Goal: Task Accomplishment & Management: Manage account settings

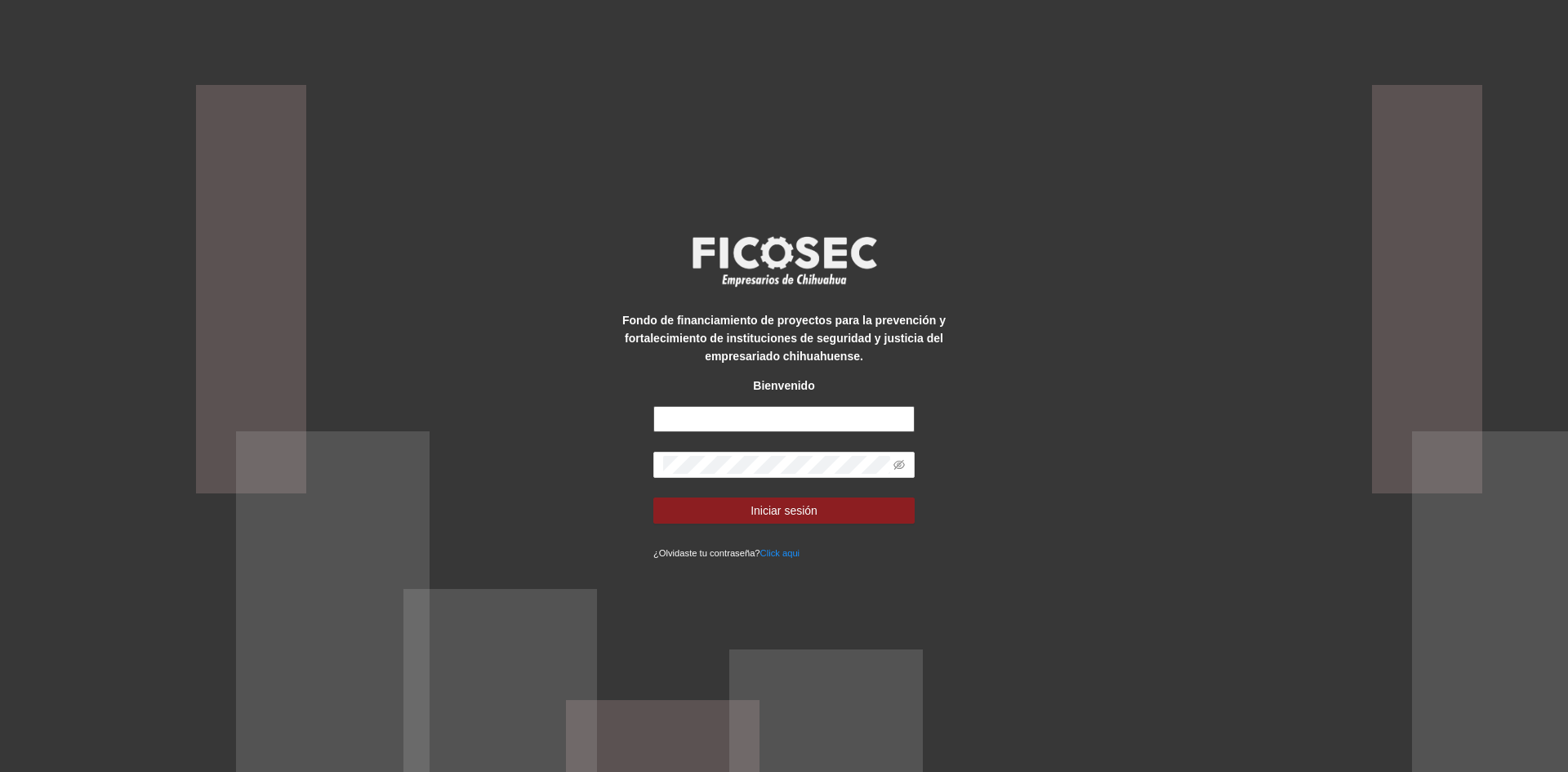
click at [691, 410] on input "text" at bounding box center [784, 419] width 261 height 26
drag, startPoint x: 686, startPoint y: 421, endPoint x: 723, endPoint y: 433, distance: 38.9
click at [686, 421] on input "**" at bounding box center [784, 419] width 261 height 26
type input "**********"
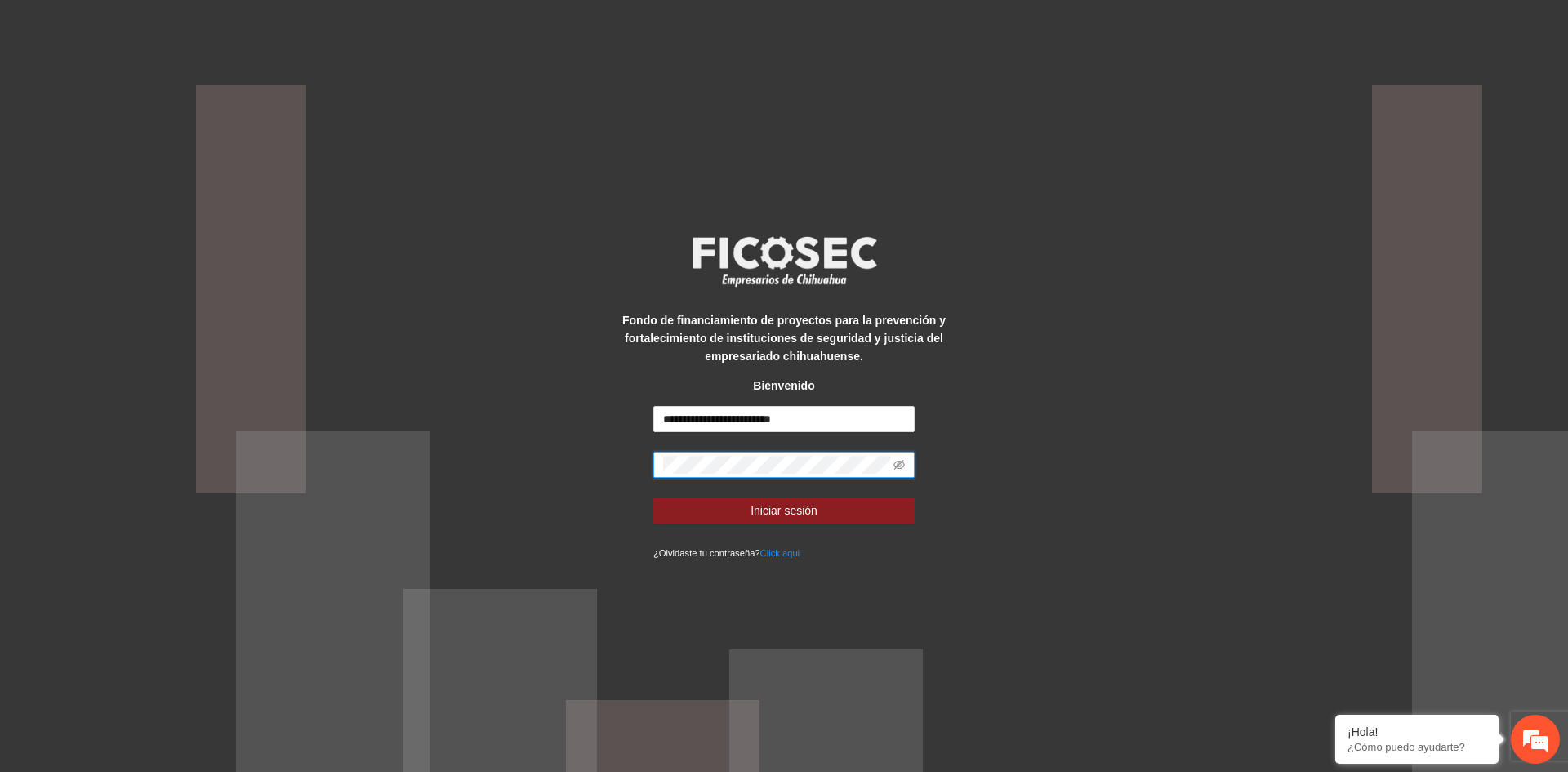
click at [654, 498] on button "Iniciar sesión" at bounding box center [784, 511] width 261 height 26
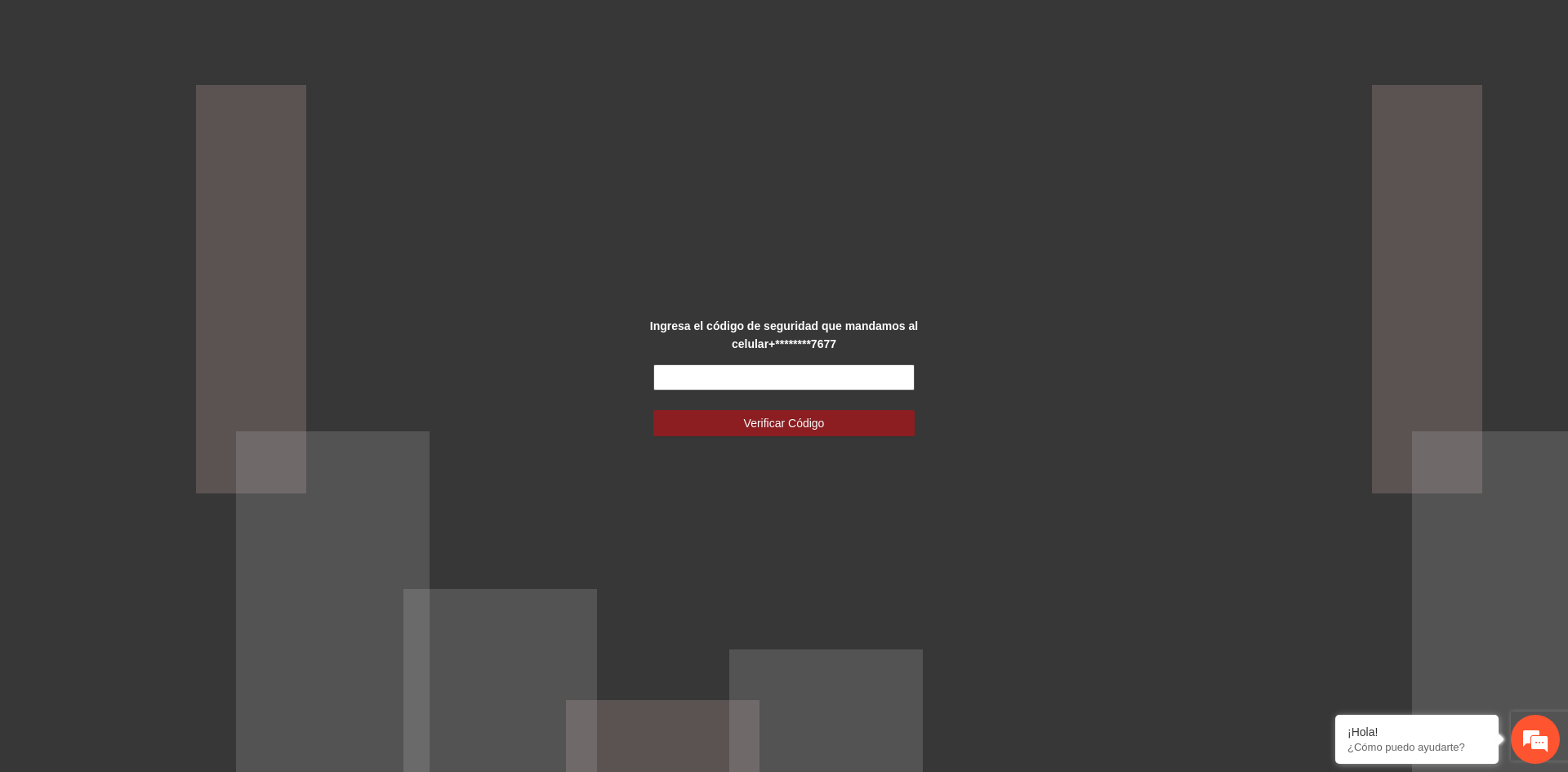
click at [678, 376] on input "text" at bounding box center [784, 377] width 261 height 26
type input "******"
click at [776, 420] on span "Verificar Código" at bounding box center [785, 423] width 81 height 18
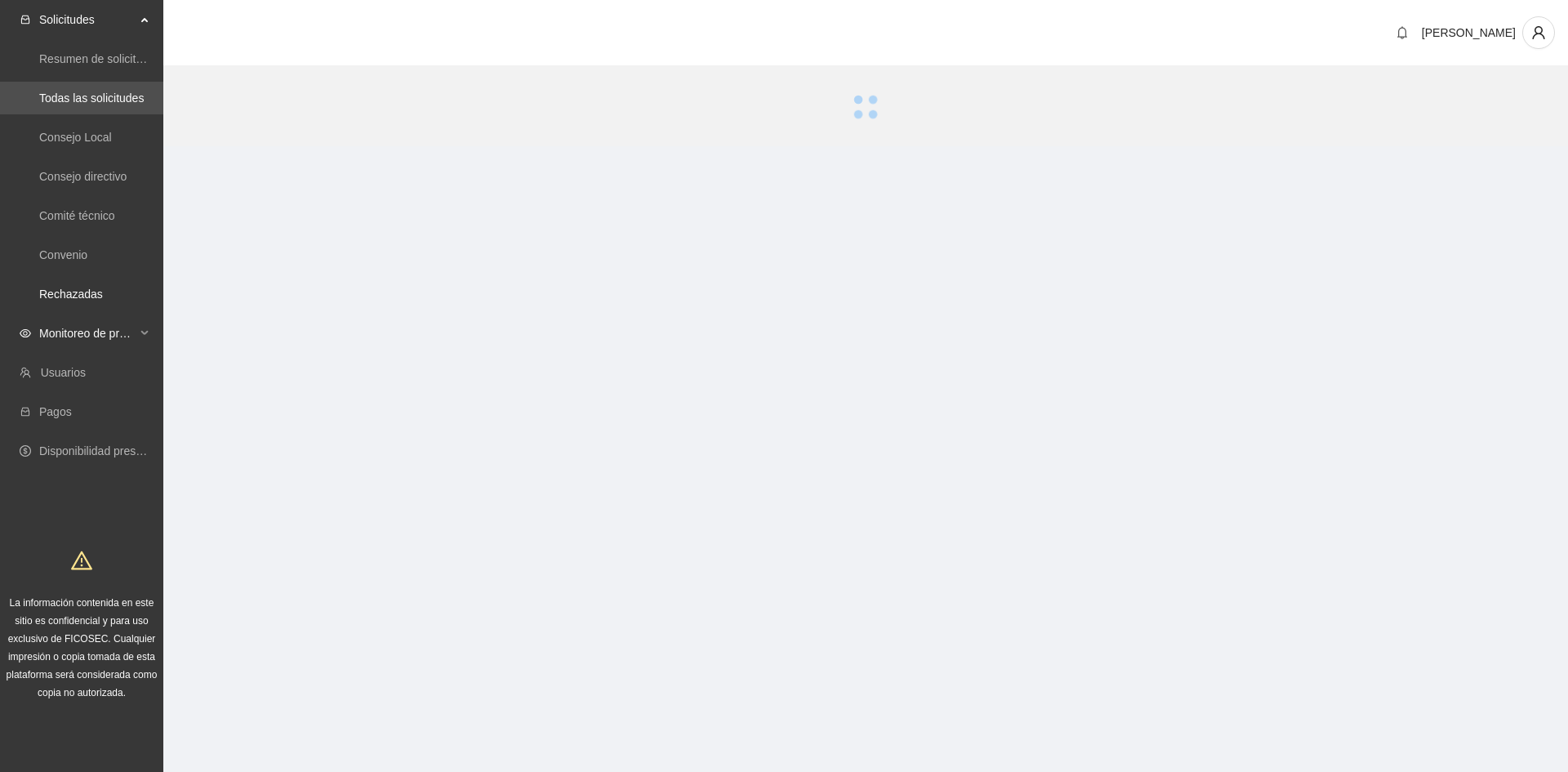
click at [147, 333] on div "Monitoreo de proyectos" at bounding box center [81, 333] width 163 height 33
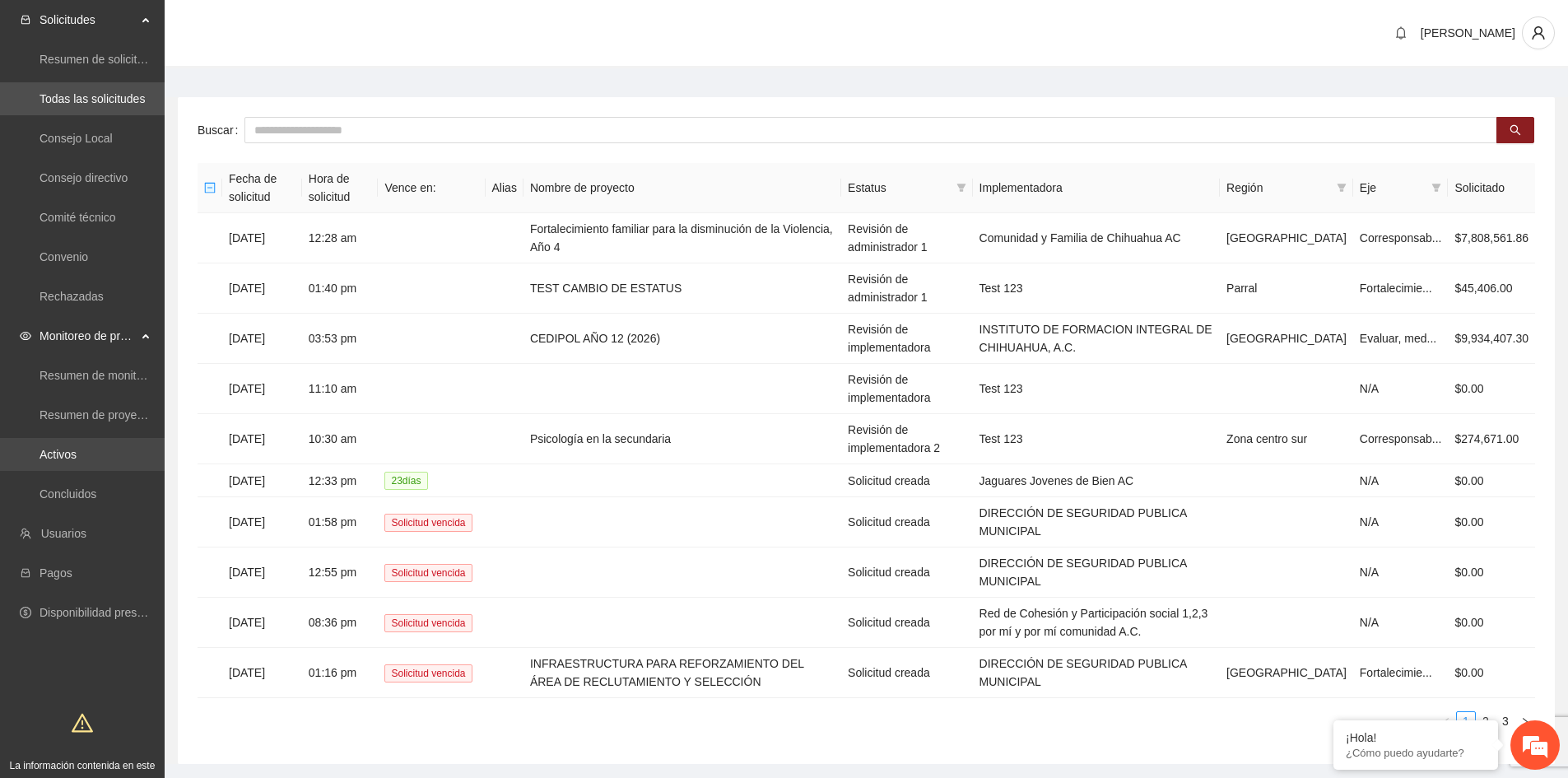
click at [76, 455] on link "Activos" at bounding box center [57, 454] width 37 height 13
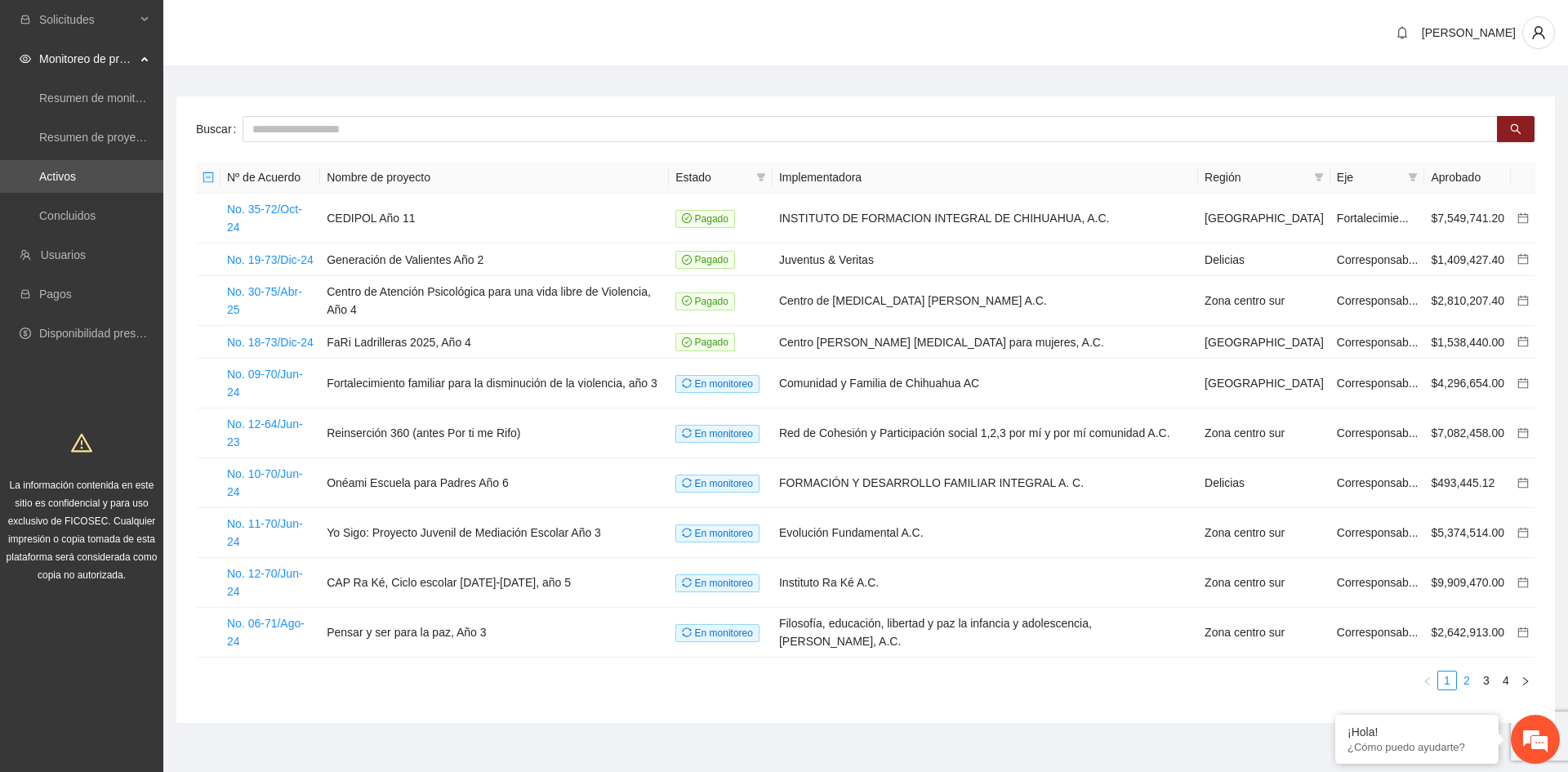
click at [1467, 672] on link "2" at bounding box center [1467, 681] width 18 height 18
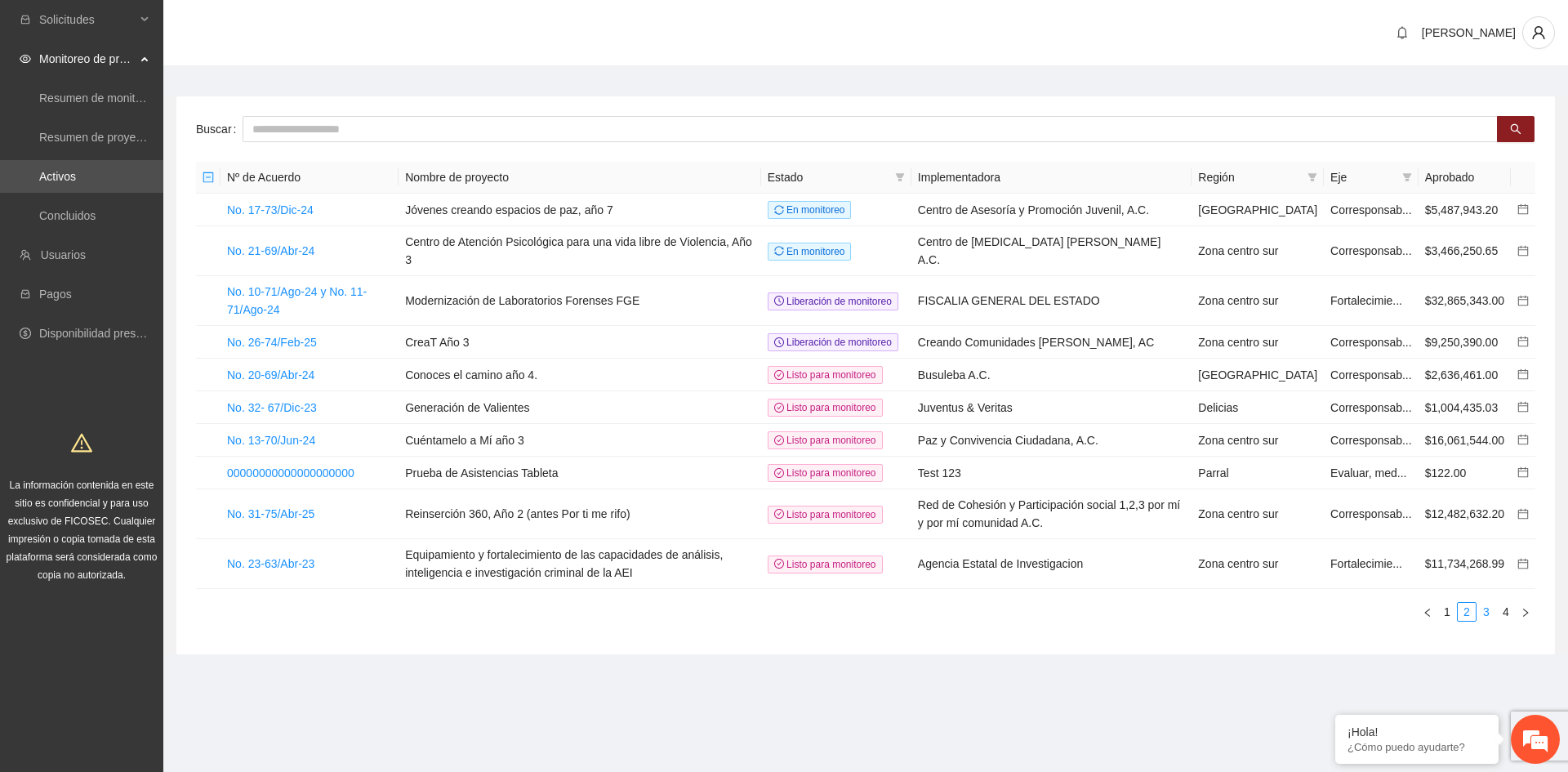
click at [1490, 621] on link "3" at bounding box center [1486, 612] width 18 height 18
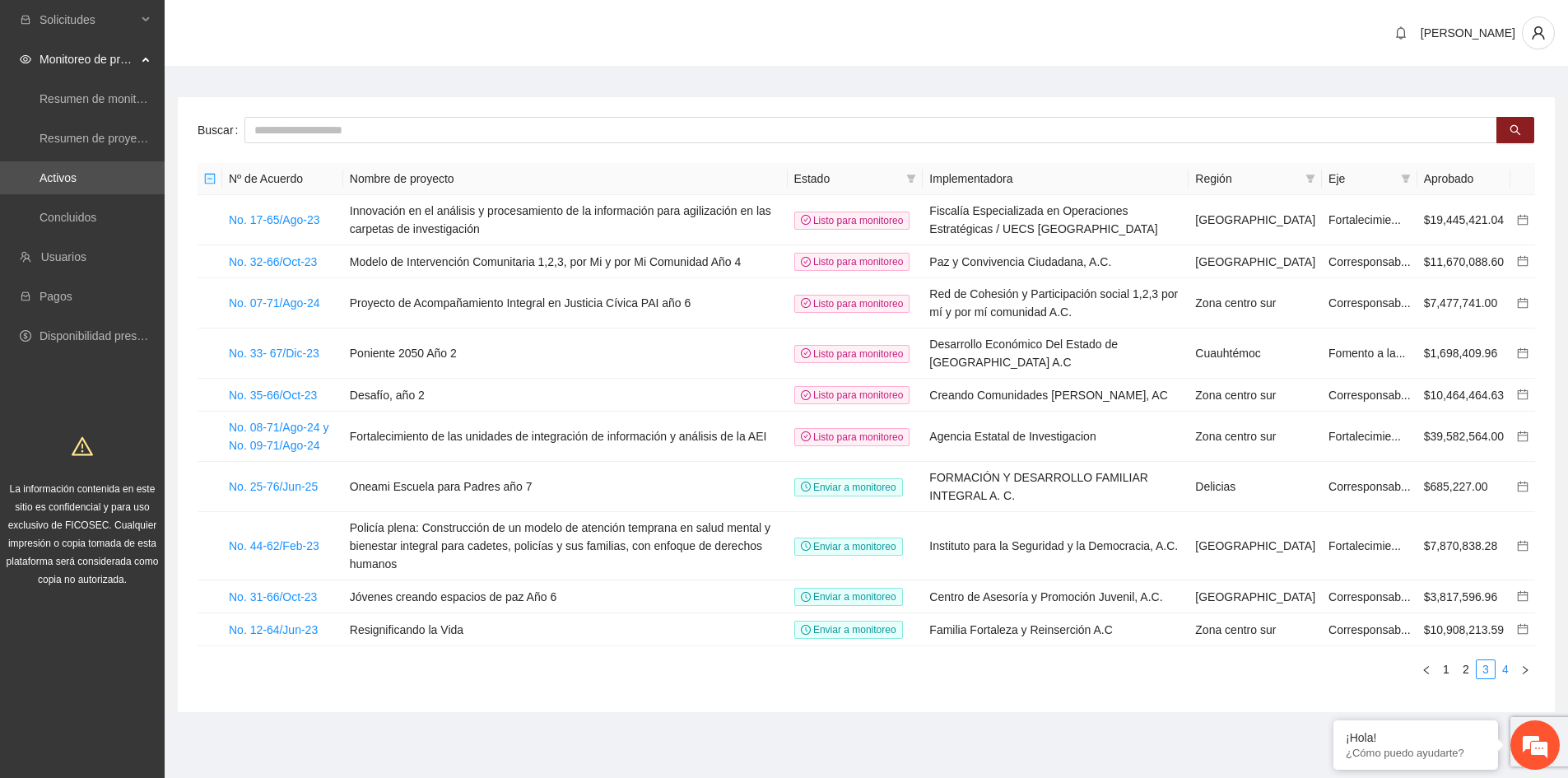
click at [1509, 678] on link "4" at bounding box center [1505, 669] width 18 height 18
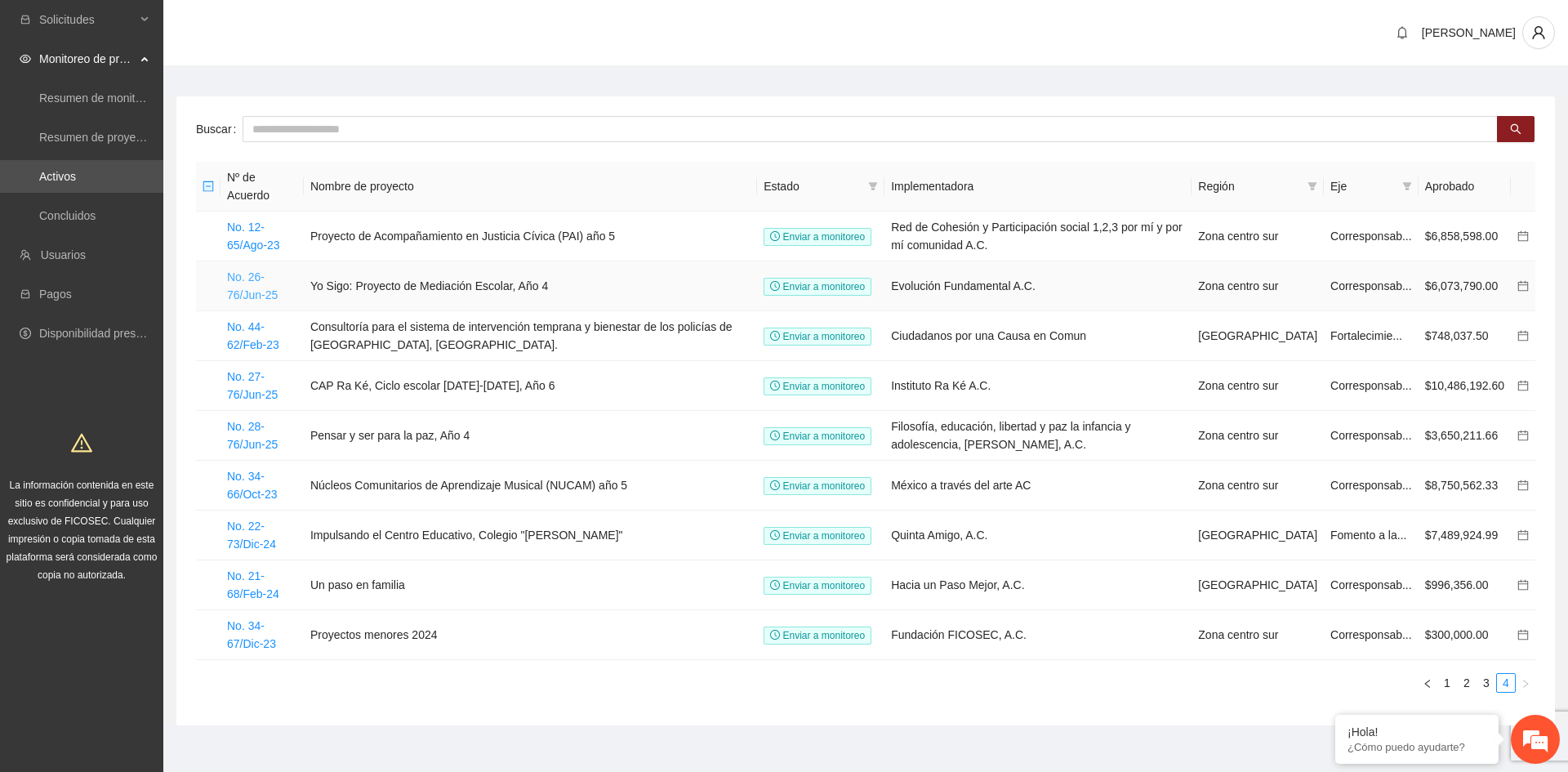
click at [278, 270] on link "No. 26-76/Jun-25" at bounding box center [252, 286] width 51 height 31
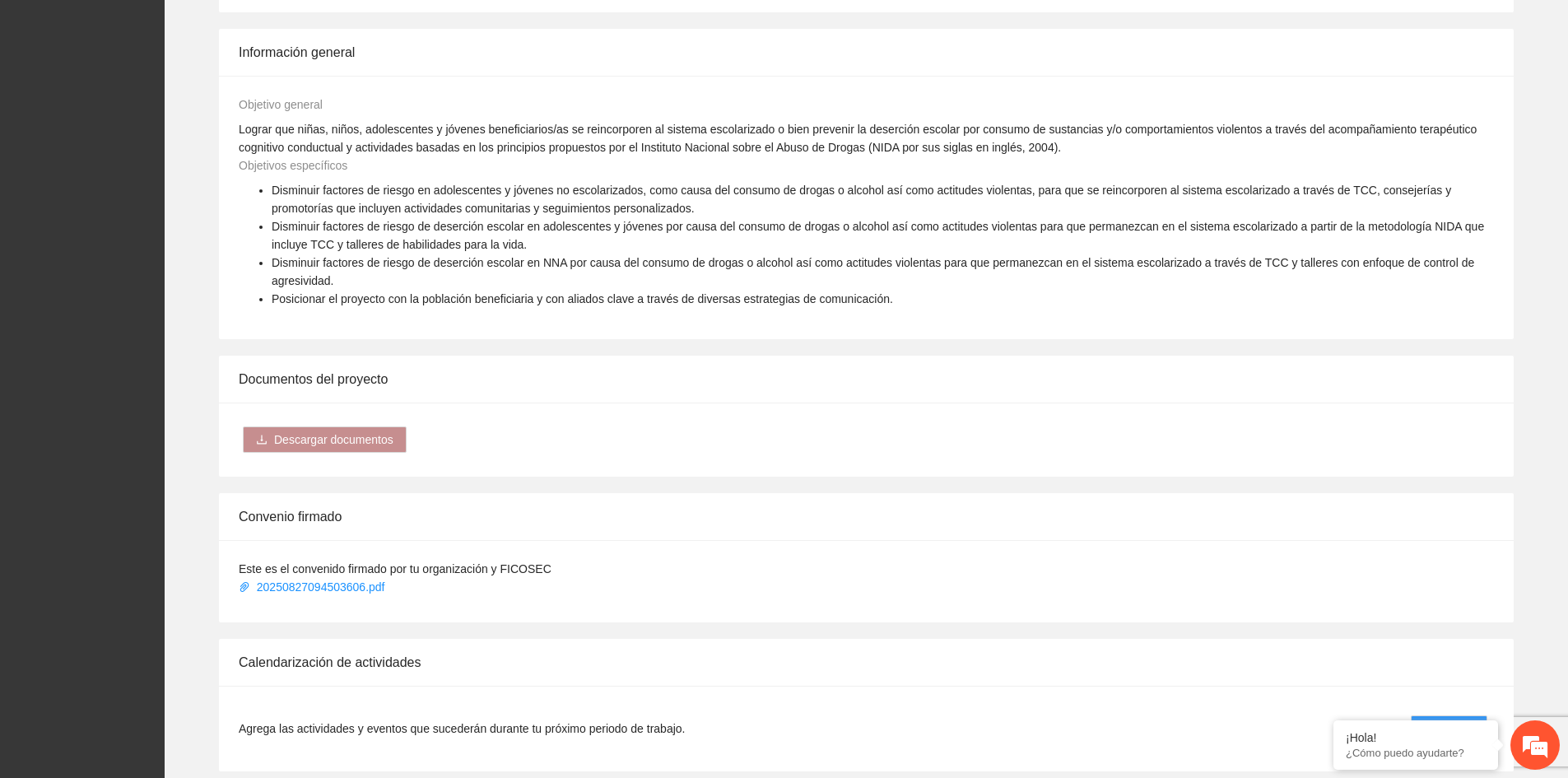
scroll to position [988, 0]
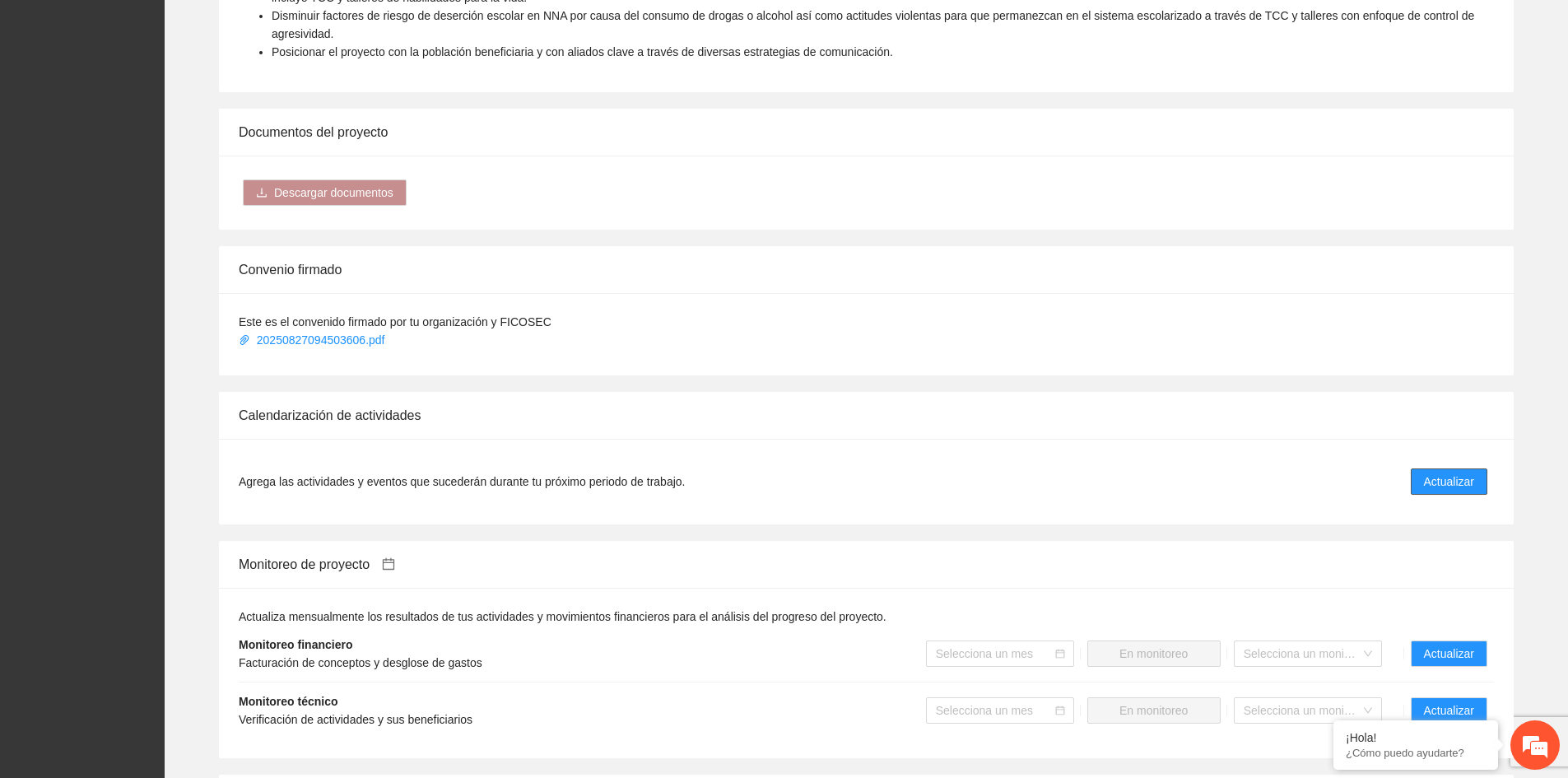
click at [1459, 489] on span "Actualizar" at bounding box center [1450, 482] width 50 height 18
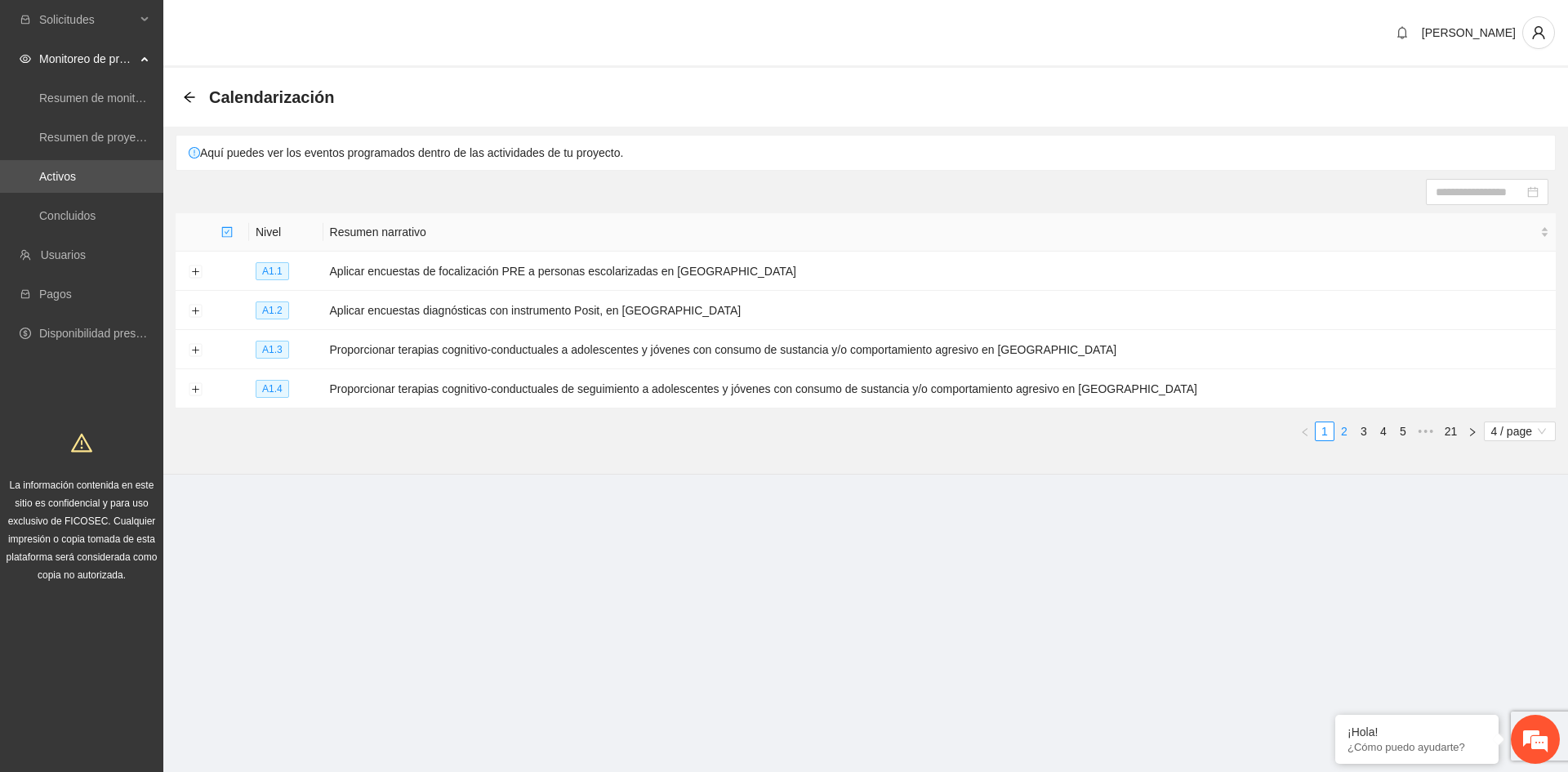
click at [1342, 428] on link "2" at bounding box center [1345, 431] width 18 height 18
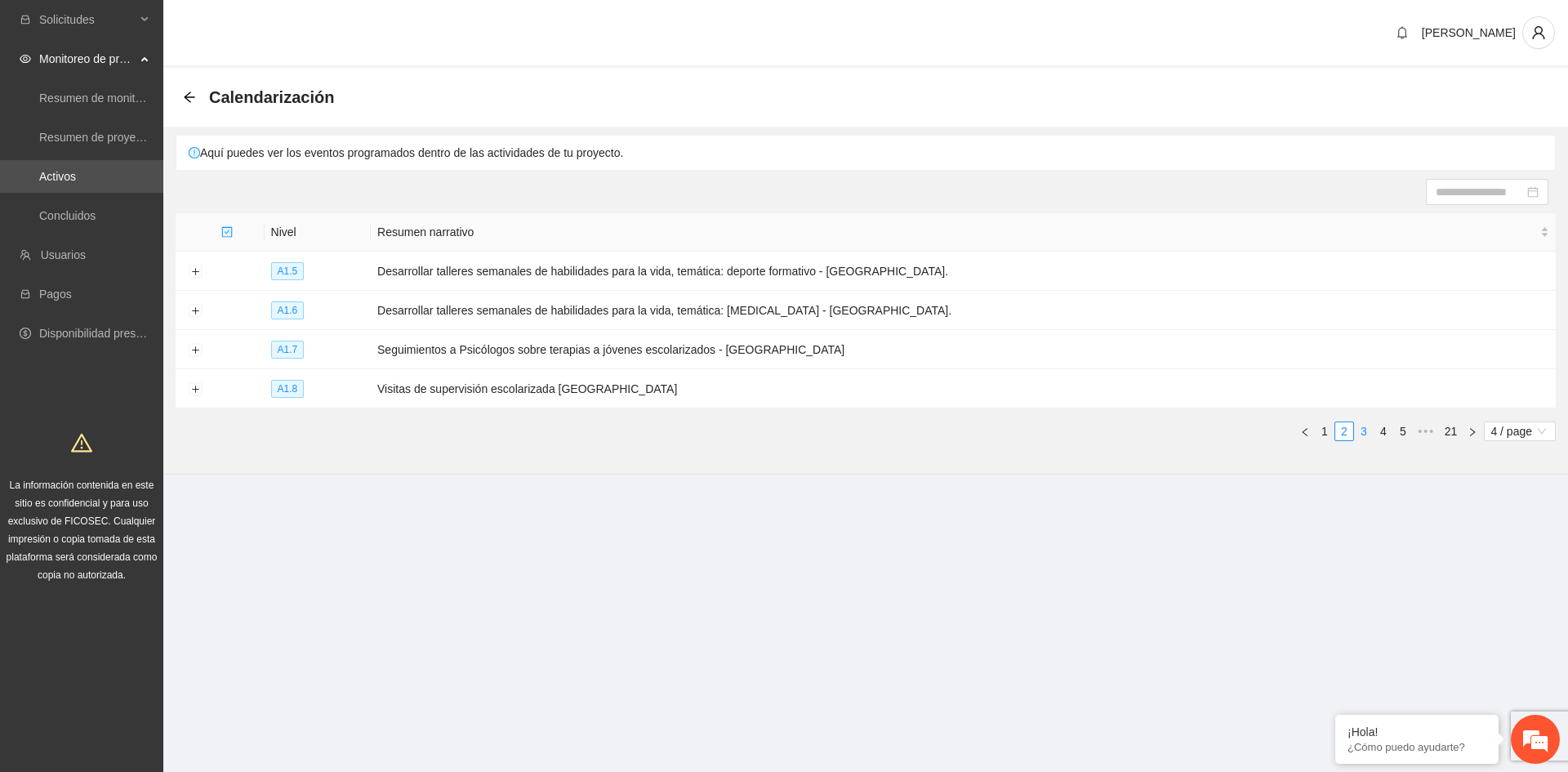
click at [1365, 435] on link "3" at bounding box center [1364, 431] width 18 height 18
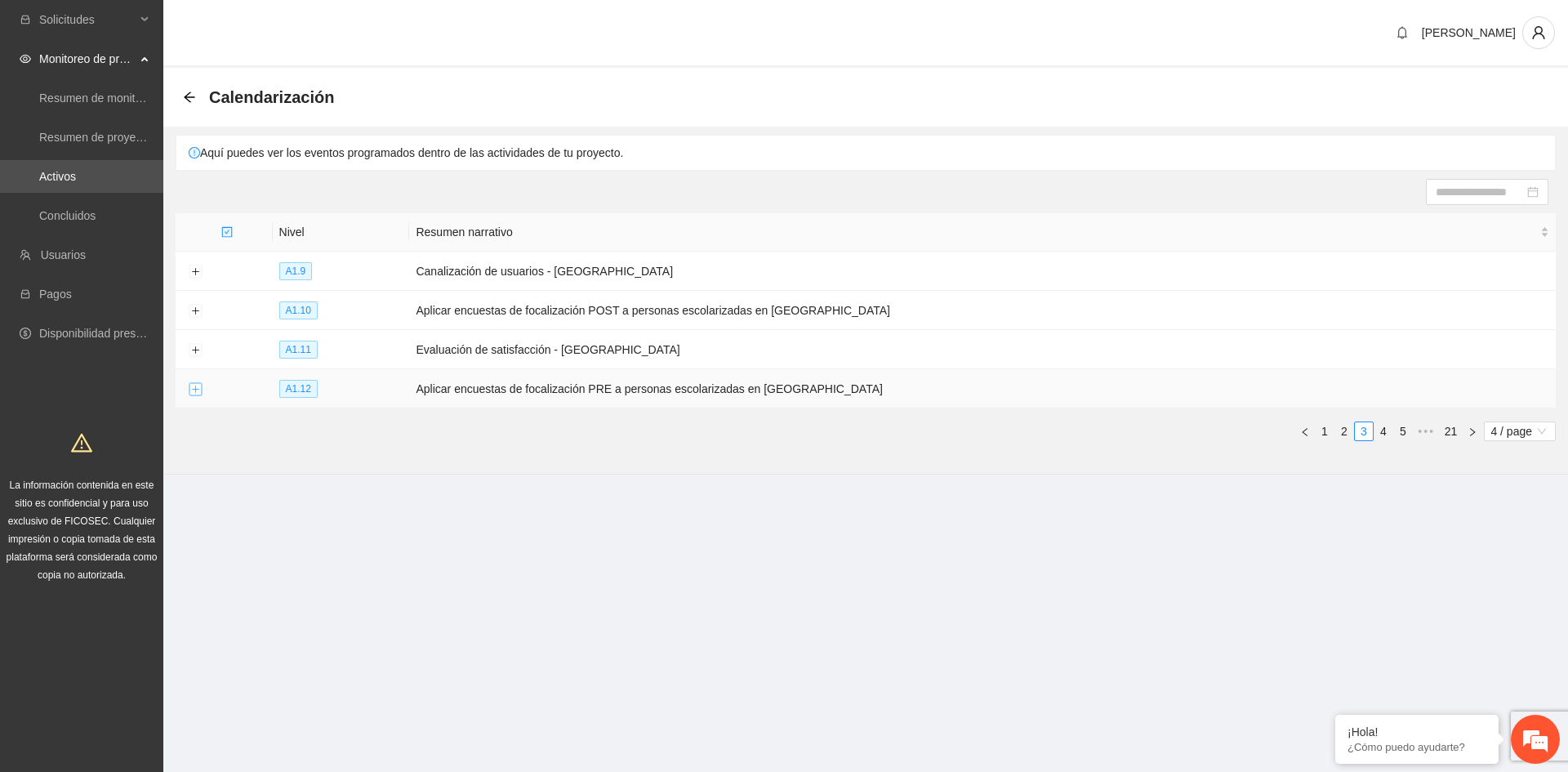
click at [196, 387] on button "Expand row" at bounding box center [195, 389] width 13 height 13
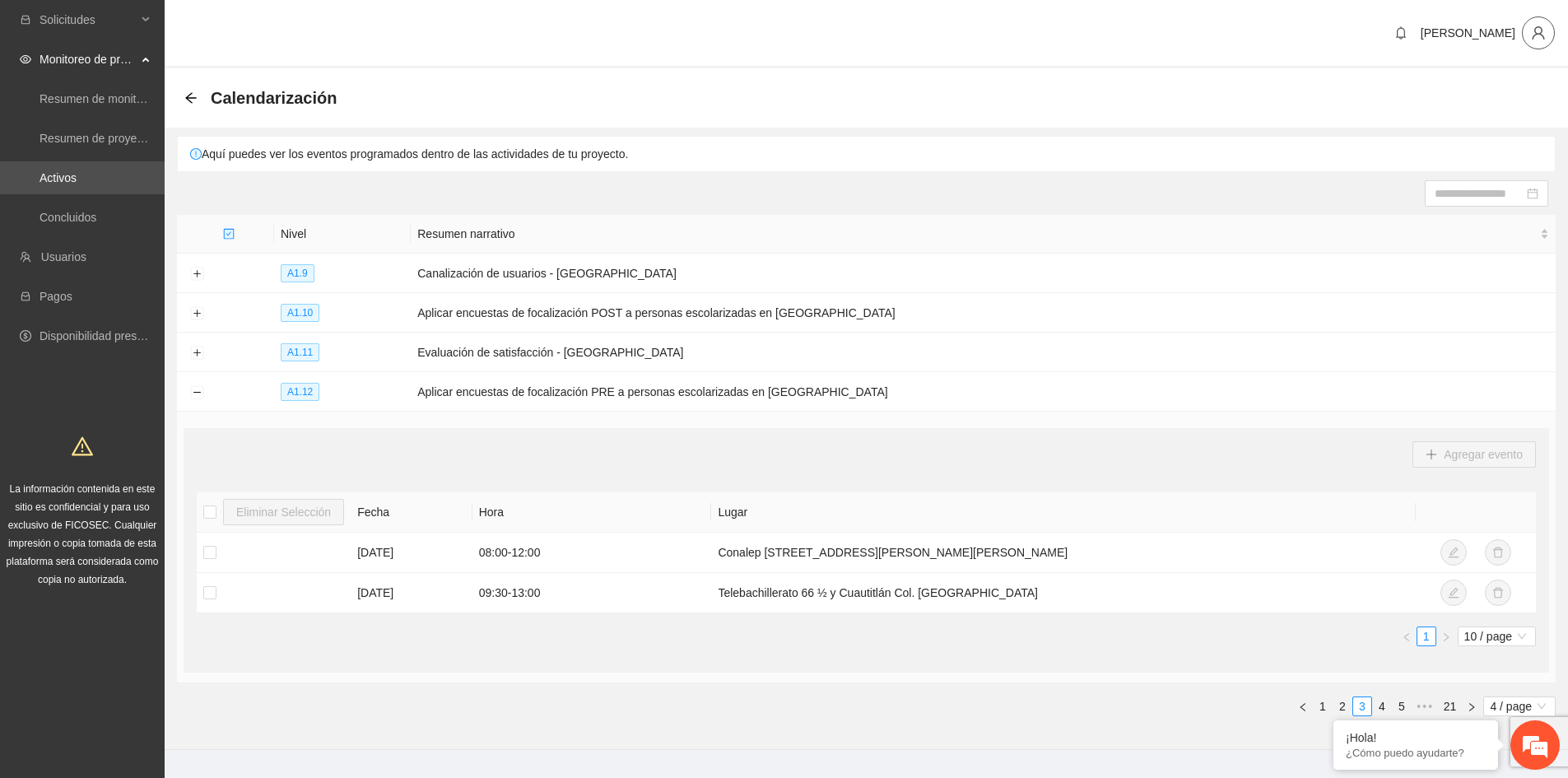
click at [1538, 37] on icon "user" at bounding box center [1538, 32] width 15 height 15
click at [1471, 96] on span "Cerrar sesión" at bounding box center [1495, 95] width 103 height 18
